Goal: Obtain resource: Download file/media

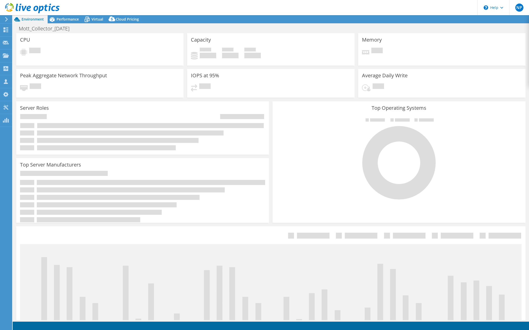
select select "USD"
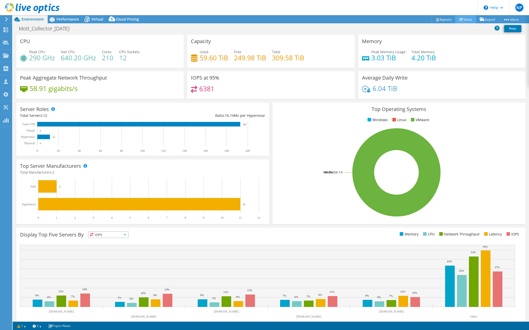
click at [463, 20] on link "Share" at bounding box center [465, 19] width 21 height 8
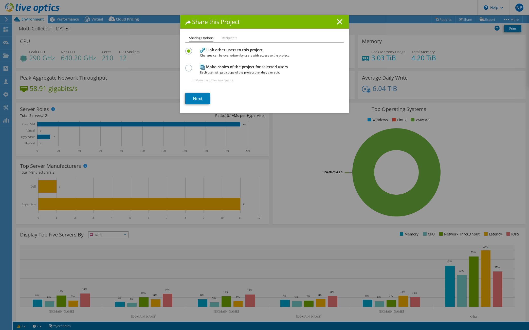
click at [337, 22] on line at bounding box center [339, 21] width 5 height 5
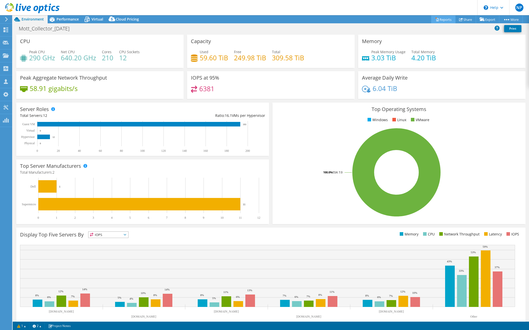
click at [441, 21] on link "Reports" at bounding box center [443, 19] width 24 height 8
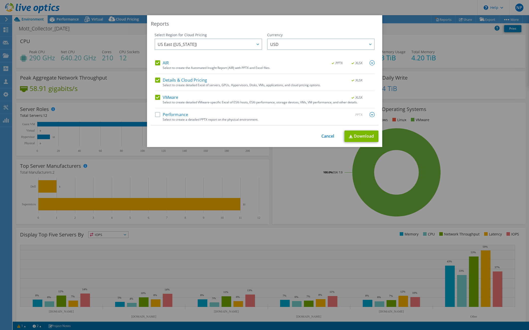
click at [175, 117] on label "Performance" at bounding box center [171, 114] width 33 height 5
click at [0, 0] on input "Performance" at bounding box center [0, 0] width 0 height 0
click at [253, 45] on div at bounding box center [257, 44] width 8 height 10
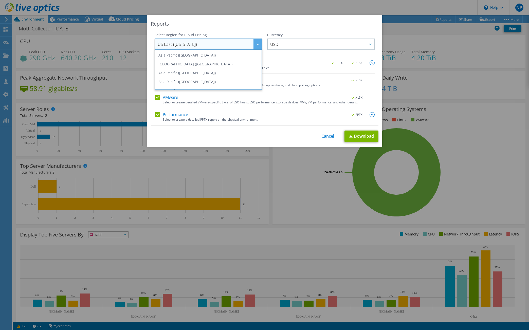
click at [240, 28] on div "Reports Select Region for Cloud Pricing Asia Pacific ([GEOGRAPHIC_DATA]) [GEOGR…" at bounding box center [264, 81] width 235 height 132
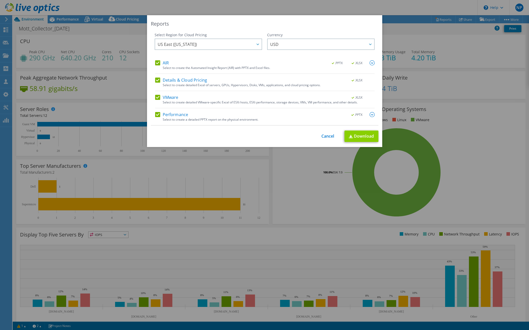
click at [362, 136] on link "Download" at bounding box center [361, 136] width 34 height 11
click at [379, 12] on div "Reports Select Region for Cloud Pricing Asia Pacific ([GEOGRAPHIC_DATA]) [GEOGR…" at bounding box center [264, 165] width 529 height 330
